Goal: Information Seeking & Learning: Find specific fact

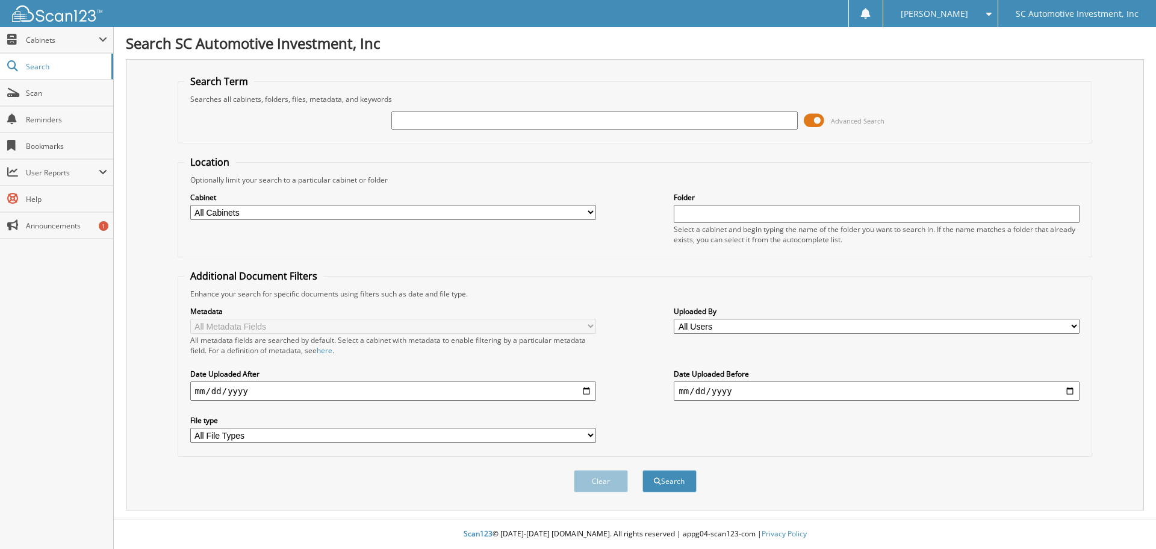
drag, startPoint x: 439, startPoint y: 126, endPoint x: 444, endPoint y: 123, distance: 6.2
click at [440, 125] on input "text" at bounding box center [594, 120] width 406 height 18
type input "[PERSON_NAME]"
click at [643, 470] on button "Search" at bounding box center [670, 481] width 54 height 22
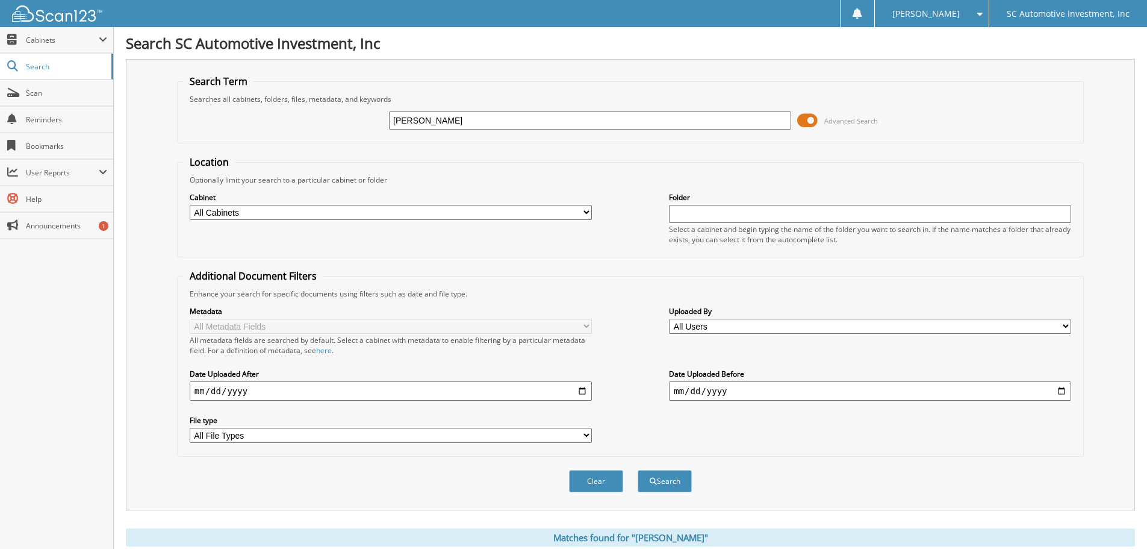
scroll to position [422, 0]
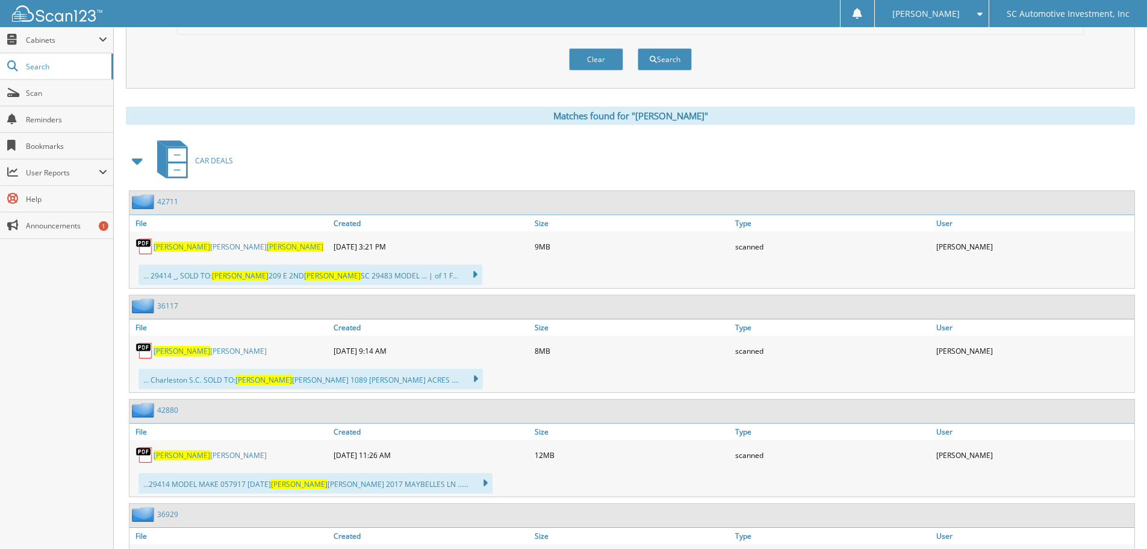
click at [209, 249] on link "[PERSON_NAME] [PERSON_NAME]" at bounding box center [239, 246] width 170 height 10
drag, startPoint x: 300, startPoint y: 134, endPoint x: 118, endPoint y: 7, distance: 222.3
click at [299, 134] on div "Matches found for "[PERSON_NAME]" CAR DEALS 42711 File Size" at bounding box center [630, 459] width 1009 height 705
